Goal: Task Accomplishment & Management: Use online tool/utility

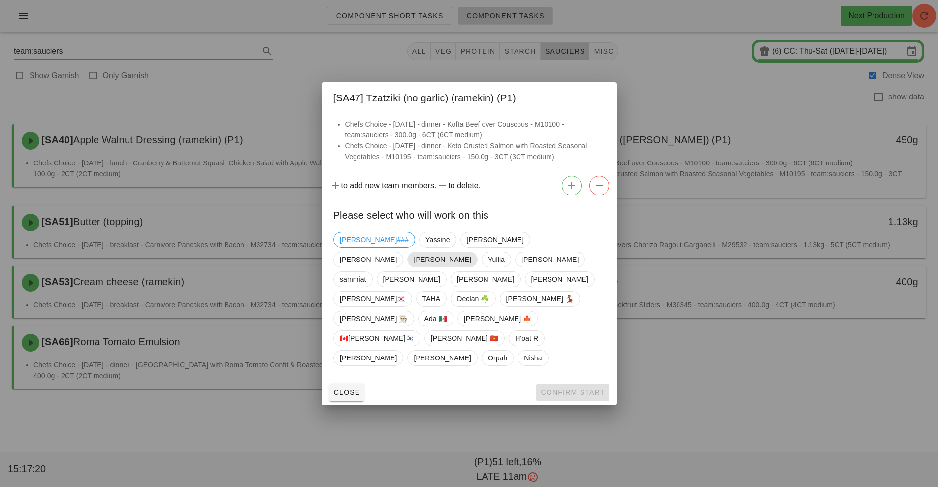
click at [471, 255] on span "[PERSON_NAME]" at bounding box center [442, 259] width 57 height 15
click at [583, 389] on span "Confirm Start" at bounding box center [572, 393] width 65 height 8
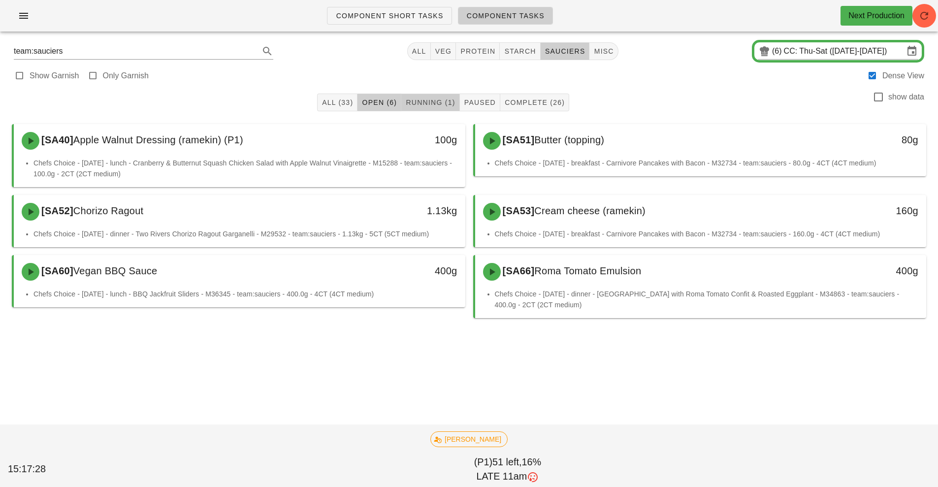
click at [428, 103] on span "Running (1)" at bounding box center [430, 103] width 50 height 8
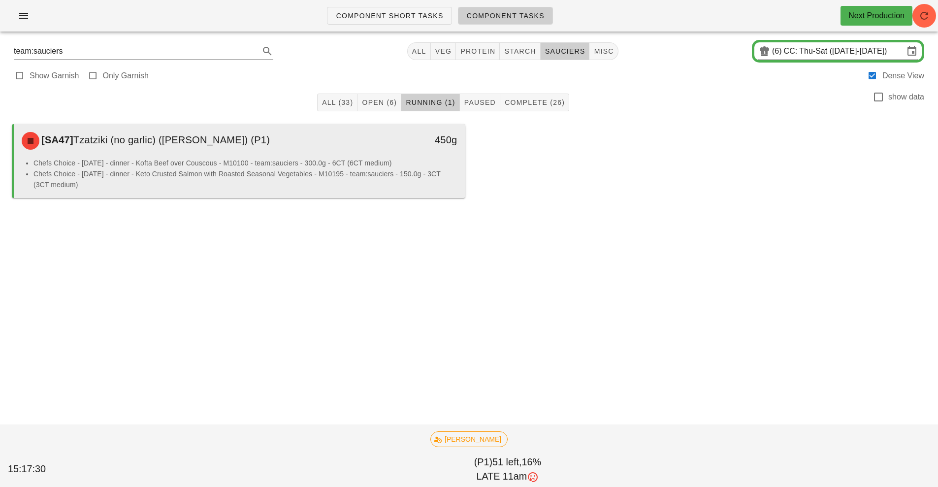
click at [373, 194] on div "Chefs Choice - [DATE] - dinner - Kofta Beef over Couscous - M10100 - team:sauci…" at bounding box center [240, 178] width 452 height 40
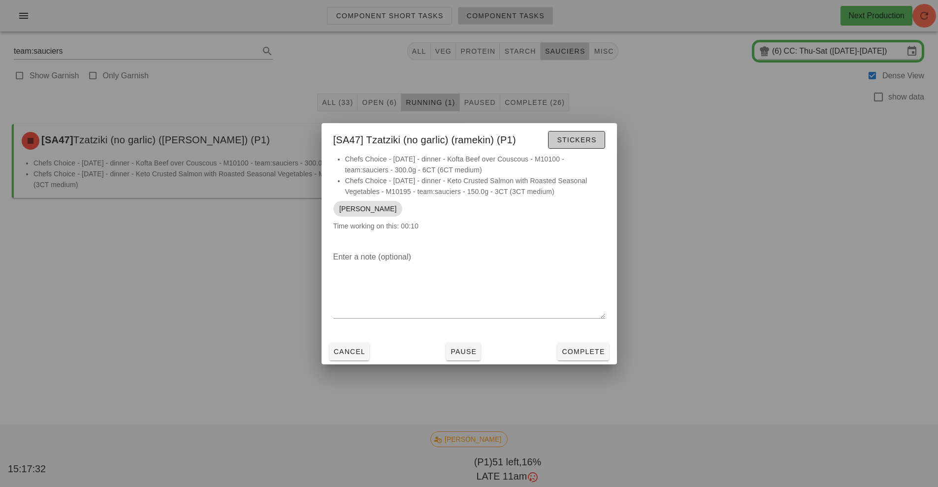
click at [574, 146] on button "Stickers" at bounding box center [576, 140] width 57 height 18
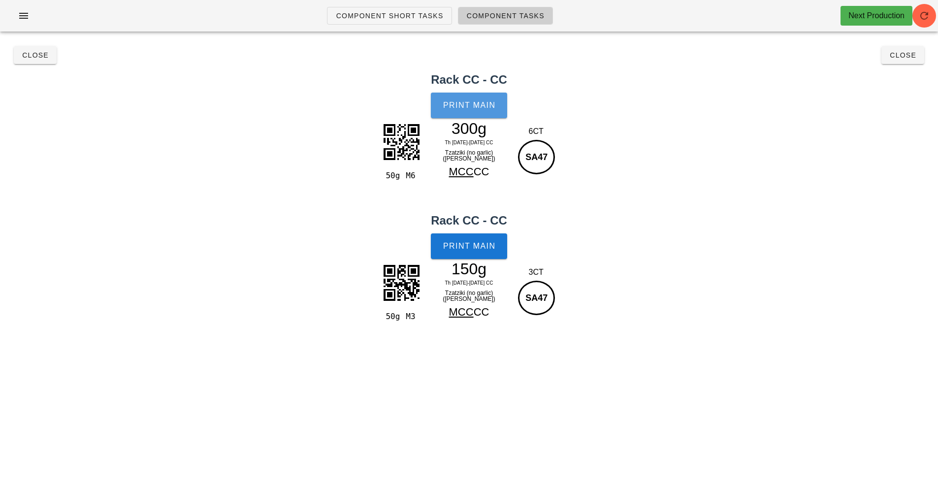
click at [481, 103] on span "Print Main" at bounding box center [469, 105] width 53 height 9
click at [490, 246] on span "Print Main" at bounding box center [469, 246] width 53 height 9
click at [913, 60] on button "Close" at bounding box center [903, 55] width 43 height 18
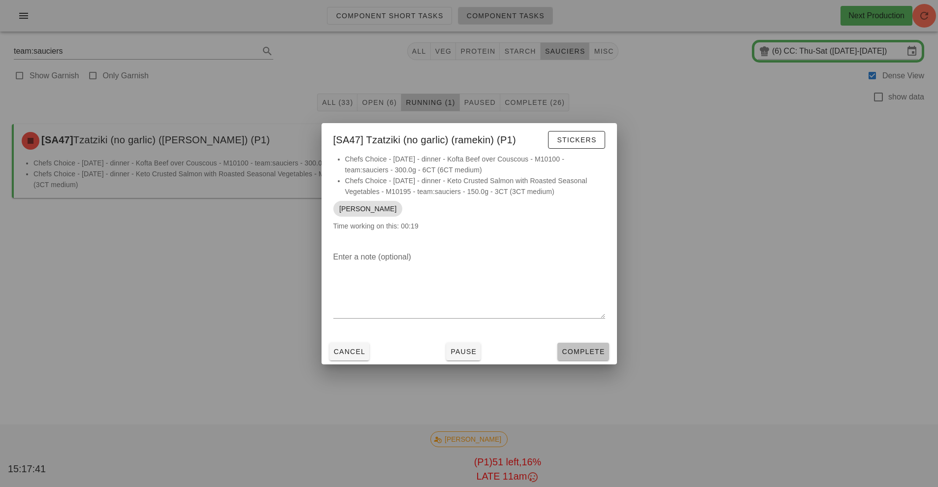
click at [592, 350] on span "Complete" at bounding box center [582, 352] width 43 height 8
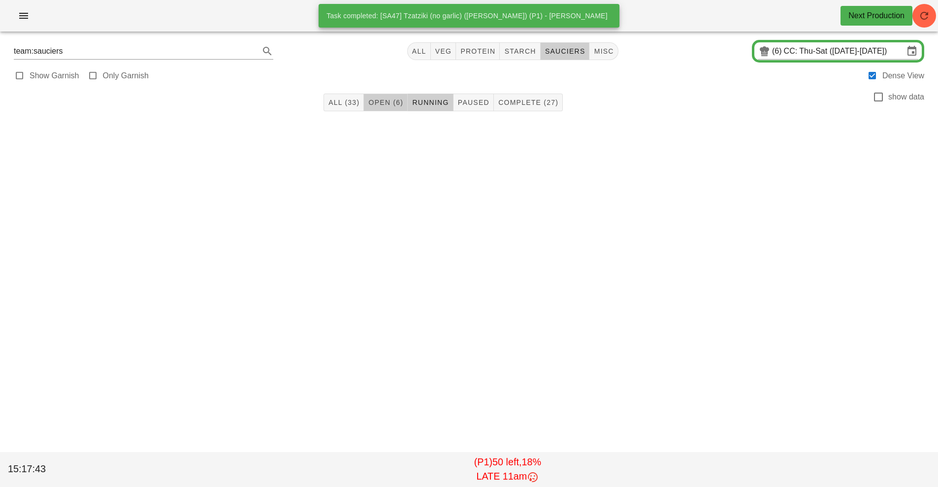
click at [382, 101] on span "Open (6)" at bounding box center [385, 103] width 35 height 8
